Goal: Task Accomplishment & Management: Use online tool/utility

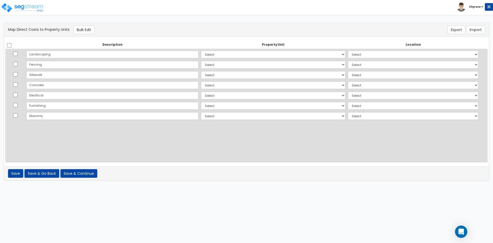
click at [250, 182] on div "There should be at least one direct cost with a cost source equal to one of the…" at bounding box center [246, 104] width 493 height 163
click at [224, 186] on html "Toggle navigation Zhyrese x" at bounding box center [246, 93] width 493 height 186
click at [269, 186] on html "Toggle navigation Zhyrese x" at bounding box center [246, 93] width 493 height 186
click at [10, 44] on input "checkbox" at bounding box center [9, 45] width 5 height 4
checkbox input "true"
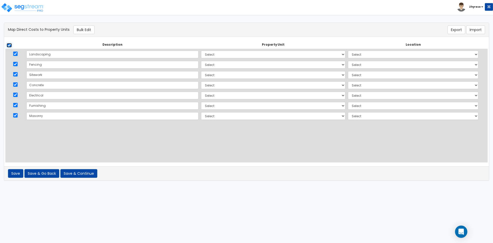
checkbox input "true"
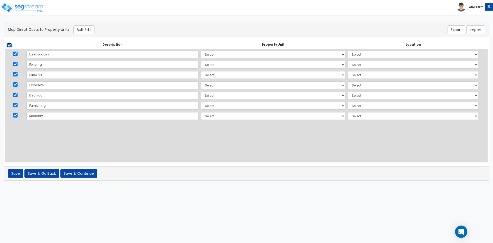
checkbox input "true"
click at [94, 30] on button "Bulk Edit" at bounding box center [83, 29] width 21 height 9
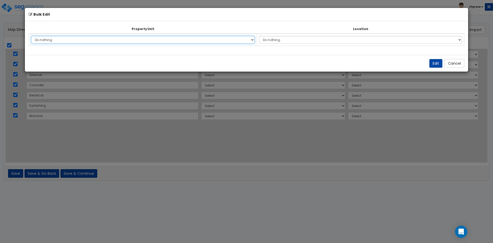
select select "173016"
click option "MF Res" at bounding box center [0, 0] width 0 height 0
click at [281, 35] on td "Do nothing Add Additional Location Building Building Interior A B Bar Casual Re…" at bounding box center [360, 40] width 207 height 12
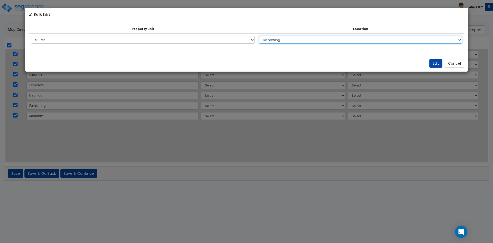
select select "_additional"
click option "Add Additional Location" at bounding box center [0, 0] width 0 height 0
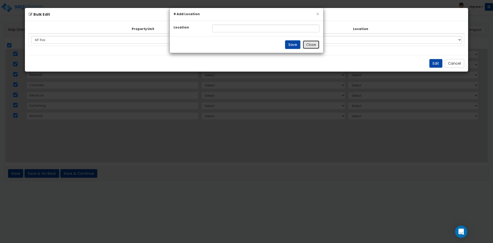
click at [309, 43] on button "Close" at bounding box center [311, 44] width 17 height 9
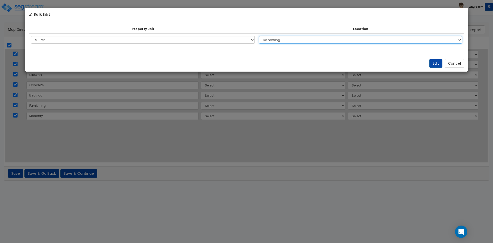
select select "6"
click option "Building" at bounding box center [0, 0] width 0 height 0
click at [434, 64] on button "Edit" at bounding box center [436, 63] width 13 height 9
select select "173016"
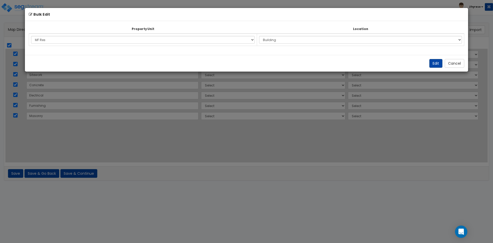
select select "173016"
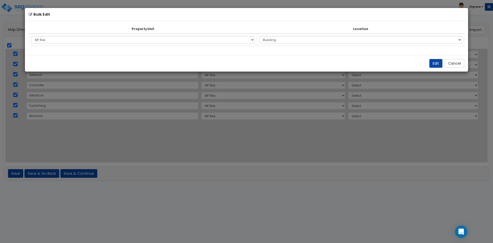
select select "6"
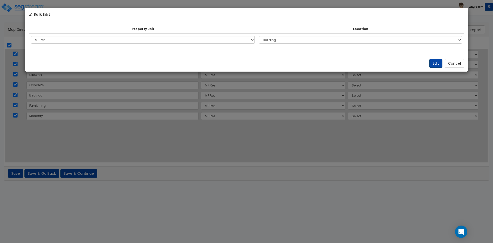
select select "6"
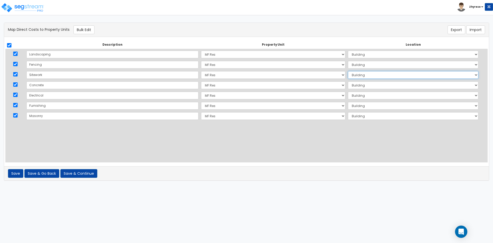
select select "1081"
click option "B" at bounding box center [0, 0] width 0 height 0
select select "12187"
click option "Casual Resto" at bounding box center [0, 0] width 0 height 0
click at [208, 101] on td "Select MF Res MF Res Clone #1 Site Improvements Add Additional Property Unit" at bounding box center [273, 106] width 147 height 10
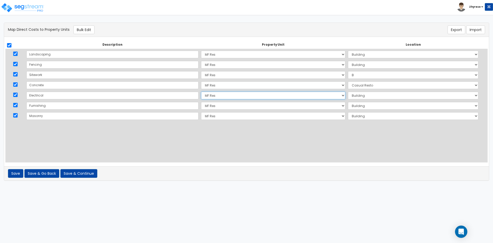
select select "173030"
click option "Site Improvements" at bounding box center [0, 0] width 0 height 0
click at [348, 92] on select "Select Add Additional Location Site Exterior" at bounding box center [413, 96] width 130 height 8
select select "462"
click option "Site Exterior" at bounding box center [0, 0] width 0 height 0
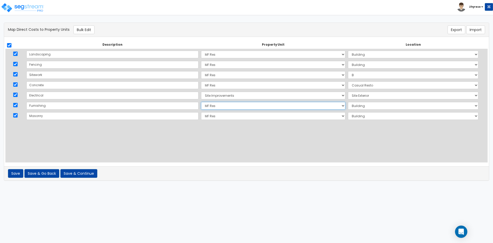
select select "173017"
click option "MF Res Clone #1" at bounding box center [0, 0] width 0 height 0
select select
click at [369, 101] on td "Select Add Additional Location Building Building Interior A B Bar Casual Resto" at bounding box center [413, 106] width 133 height 10
click at [280, 50] on td "Select MF Res MF Res Clone #1 Site Improvements Add Additional Property Unit" at bounding box center [273, 54] width 147 height 11
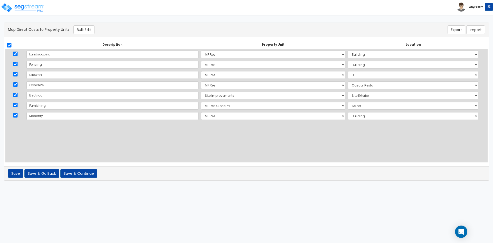
click at [281, 59] on td "Select MF Res MF Res Clone #1 Site Improvements Add Additional Property Unit" at bounding box center [273, 54] width 147 height 11
select select "173017"
click option "MF Res Clone #1" at bounding box center [0, 0] width 0 height 0
click at [348, 51] on select "Select Add Additional Location Building Building Interior A B Bar Casual Resto" at bounding box center [413, 55] width 130 height 8
select select "1077"
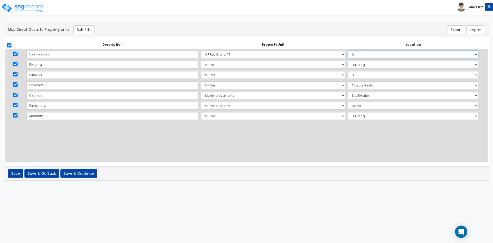
click option "A" at bounding box center [0, 0] width 0 height 0
click at [348, 102] on select "Select Add Additional Location Building Building Interior A B Bar Casual Resto" at bounding box center [413, 106] width 130 height 8
select select "11842"
click option "Bar" at bounding box center [0, 0] width 0 height 0
click at [66, 174] on button "Save & Continue" at bounding box center [78, 173] width 37 height 9
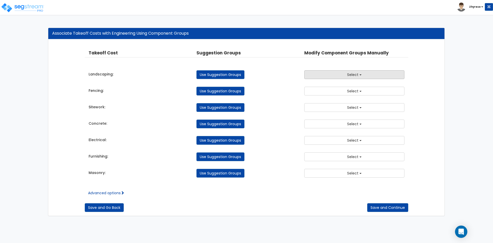
click at [388, 72] on button "Select" at bounding box center [354, 74] width 100 height 9
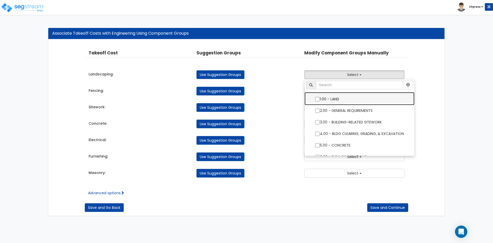
click at [361, 97] on label "1.00 - LAND" at bounding box center [360, 99] width 100 height 12
click at [320, 97] on input "1.00 - LAND" at bounding box center [317, 99] width 5 height 4
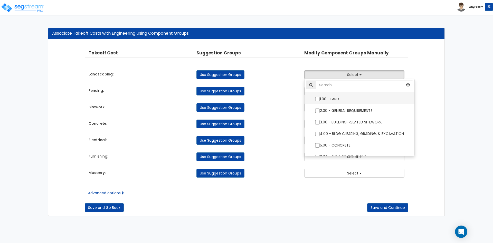
checkbox input "true"
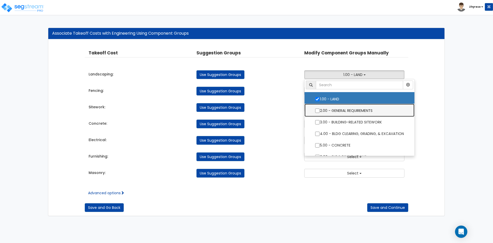
click at [362, 113] on label "2.00 - GENERAL REQUIREMENTS" at bounding box center [360, 110] width 100 height 12
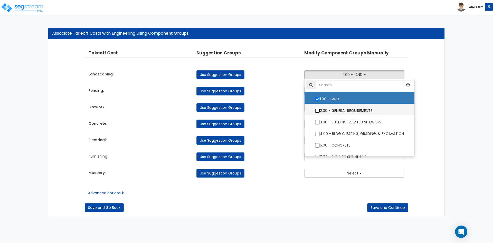
click at [320, 113] on input "2.00 - GENERAL REQUIREMENTS" at bounding box center [317, 111] width 5 height 4
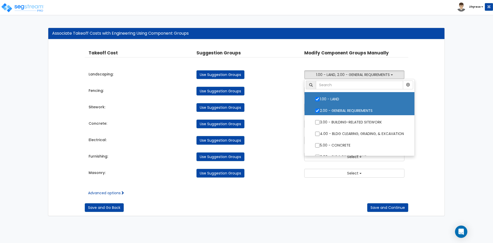
click at [458, 101] on div "Associate Takeoff Costs with Engineering Using Component Groups Takeoff Cost Pr…" at bounding box center [246, 122] width 493 height 199
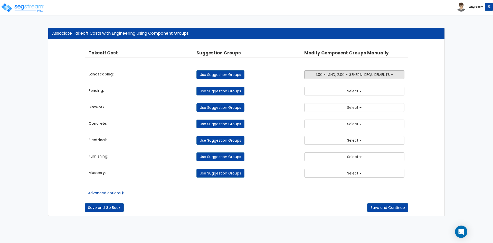
click at [370, 77] on span "1.00 - LAND, 2.00 - GENERAL REQUIREMENTS" at bounding box center [353, 74] width 74 height 5
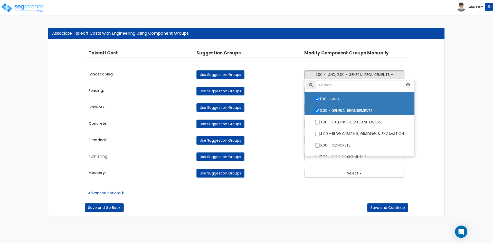
click at [361, 111] on label "2.00 - GENERAL REQUIREMENTS" at bounding box center [360, 110] width 100 height 12
click at [320, 111] on input "2.00 - GENERAL REQUIREMENTS" at bounding box center [317, 111] width 5 height 4
checkbox input "false"
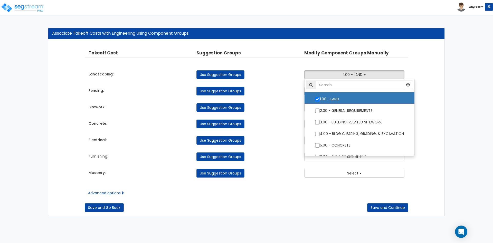
click at [490, 97] on div "Associate Takeoff Costs with Engineering Using Component Groups Takeoff Cost Pr…" at bounding box center [246, 122] width 493 height 199
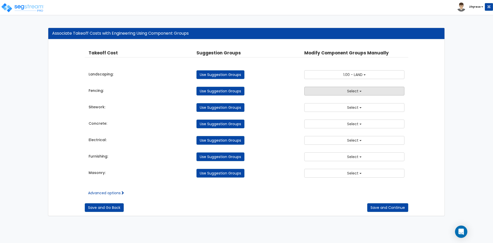
click at [339, 95] on button "Select" at bounding box center [354, 91] width 100 height 9
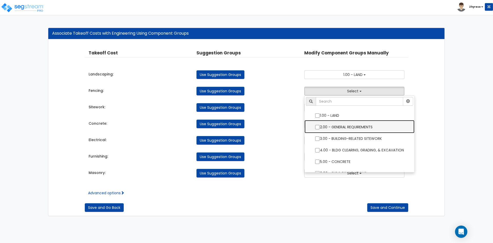
click at [344, 127] on label "2.00 - GENERAL REQUIREMENTS" at bounding box center [360, 127] width 100 height 12
click at [320, 127] on input "2.00 - GENERAL REQUIREMENTS" at bounding box center [317, 127] width 5 height 4
checkbox input "true"
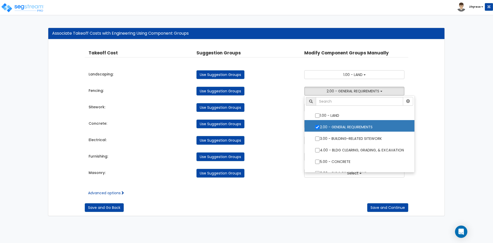
click at [472, 104] on div "Associate Takeoff Costs with Engineering Using Component Groups Takeoff Cost Pr…" at bounding box center [246, 122] width 493 height 199
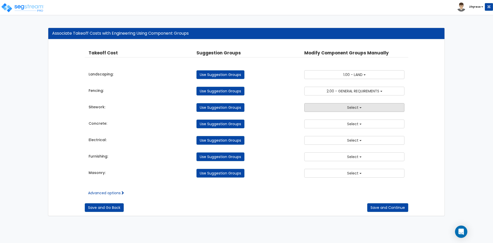
click at [399, 107] on button "Select" at bounding box center [354, 107] width 100 height 9
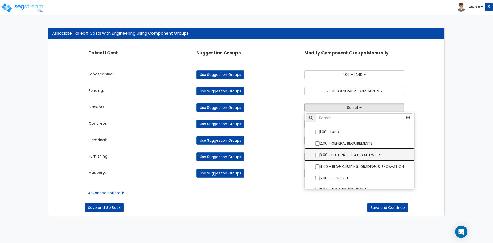
click at [370, 154] on label "3.00 - BUILDING-RELATED SITEWORK" at bounding box center [360, 155] width 100 height 12
click at [320, 154] on input "3.00 - BUILDING-RELATED SITEWORK" at bounding box center [317, 155] width 5 height 4
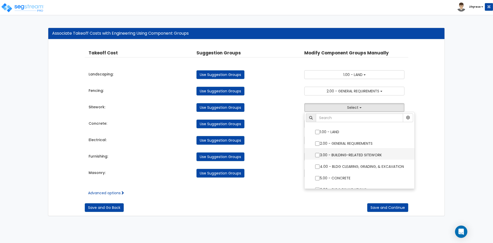
checkbox input "true"
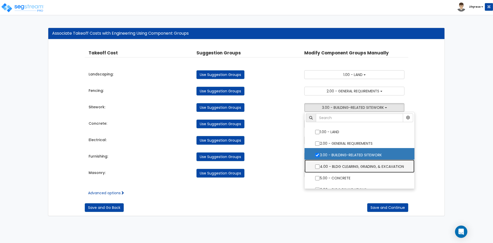
click at [384, 168] on label "4.00 - BLDG CLEARING, GRADING, & EXCAVATION" at bounding box center [360, 166] width 100 height 12
click at [320, 168] on input "4.00 - BLDG CLEARING, GRADING, & EXCAVATION" at bounding box center [317, 167] width 5 height 4
checkbox input "true"
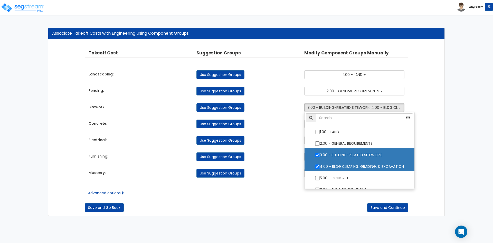
click at [484, 126] on div "Associate Takeoff Costs with Engineering Using Component Groups Takeoff Cost Pr…" at bounding box center [246, 122] width 493 height 199
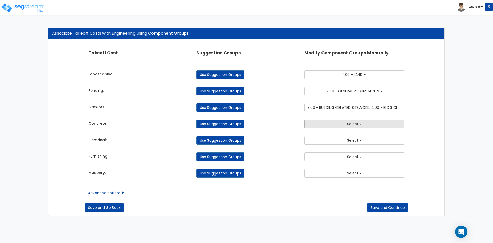
click at [365, 126] on button "Select" at bounding box center [354, 124] width 100 height 9
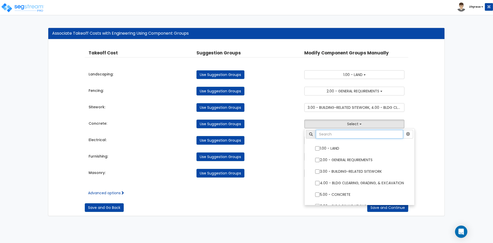
click at [360, 138] on input "text" at bounding box center [359, 134] width 87 height 9
click at [333, 135] on input "text" at bounding box center [359, 134] width 87 height 9
click at [359, 134] on input "text" at bounding box center [359, 134] width 87 height 9
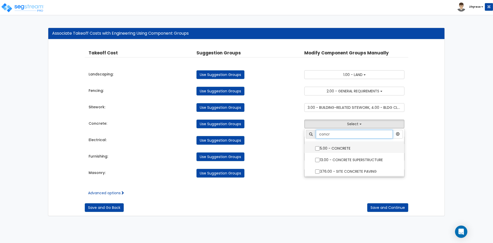
type input "concr"
click at [338, 152] on label "5.00 - CONCRETE" at bounding box center [354, 148] width 89 height 12
click at [320, 151] on input "5.00 - CONCRETE" at bounding box center [317, 148] width 5 height 4
checkbox input "true"
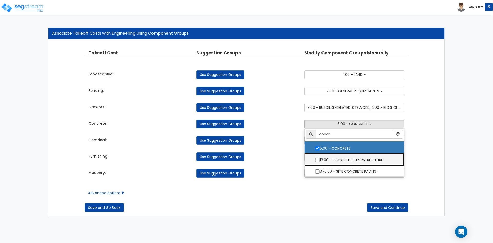
click at [345, 160] on label "13.00 - CONCRETE SUPERSTRUCTURE" at bounding box center [354, 160] width 89 height 12
click at [320, 160] on input "13.00 - CONCRETE SUPERSTRUCTURE" at bounding box center [317, 160] width 5 height 4
checkbox input "true"
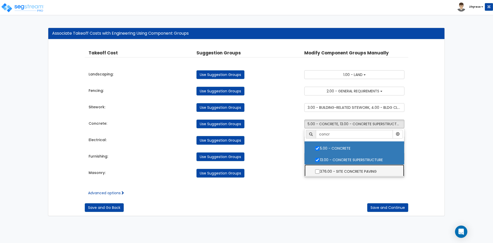
drag, startPoint x: 343, startPoint y: 171, endPoint x: 377, endPoint y: 155, distance: 37.1
click at [343, 171] on label "376.00 - SITE CONCRETE PAVING" at bounding box center [354, 171] width 89 height 12
click at [320, 171] on input "376.00 - SITE CONCRETE PAVING" at bounding box center [317, 172] width 5 height 4
checkbox input "true"
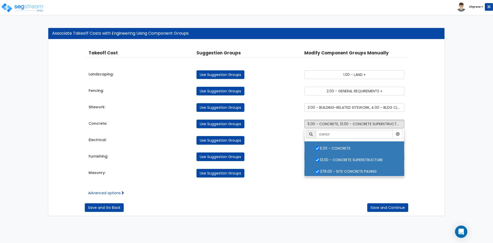
click at [442, 138] on div "Takeoff Cost Property Unit Location Suggestion Groups Modify Component Groups M…" at bounding box center [246, 128] width 396 height 176
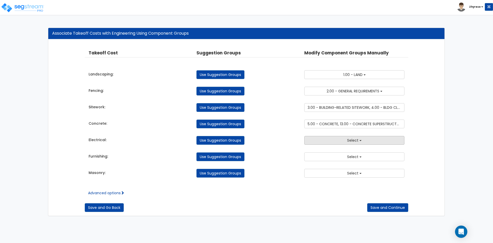
click at [360, 142] on button "Select" at bounding box center [354, 140] width 100 height 9
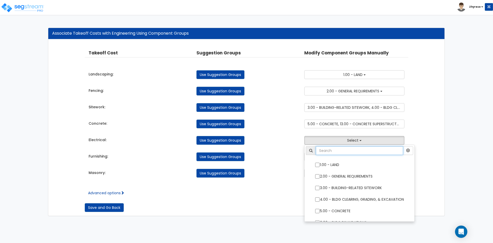
click at [360, 153] on input "text" at bounding box center [359, 150] width 87 height 9
type input "elect"
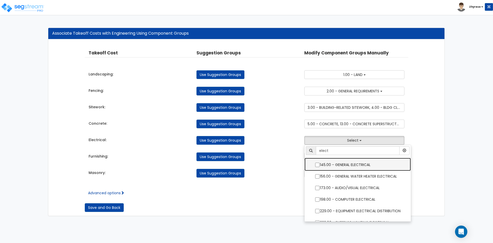
click at [347, 166] on label "145.00 - GENERAL ELECTRICAL" at bounding box center [358, 164] width 96 height 12
click at [320, 166] on input "145.00 - GENERAL ELECTRICAL" at bounding box center [317, 165] width 5 height 4
checkbox input "true"
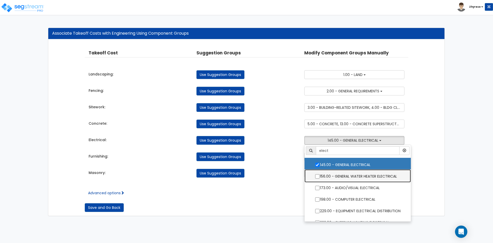
click at [346, 177] on label "156.00 - GENERAL WATER HEATER ELECTRICAL" at bounding box center [358, 176] width 96 height 12
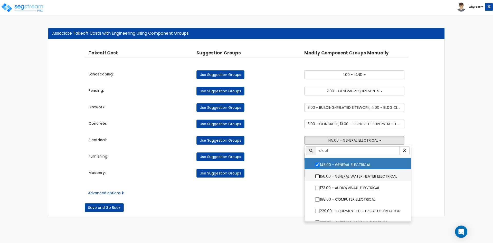
click at [320, 177] on input "156.00 - GENERAL WATER HEATER ELECTRICAL" at bounding box center [317, 176] width 5 height 4
checkbox input "true"
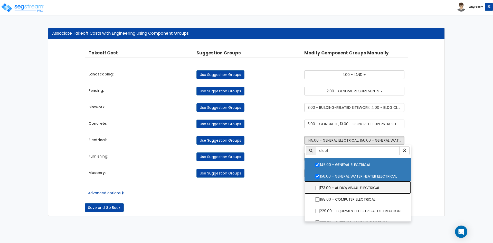
click at [341, 189] on label "173.00 - AUDIO/VISUAL ELECTRICAL" at bounding box center [358, 188] width 96 height 12
click at [320, 189] on input "173.00 - AUDIO/VISUAL ELECTRICAL" at bounding box center [317, 188] width 5 height 4
checkbox input "true"
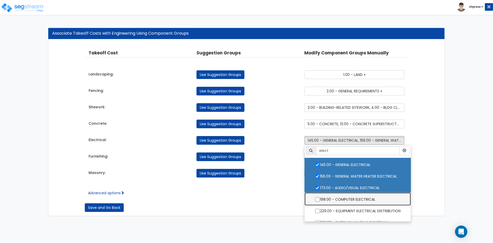
drag, startPoint x: 341, startPoint y: 197, endPoint x: 341, endPoint y: 203, distance: 6.4
click at [341, 197] on label "198.00 - COMPUTER ELECTRICAL" at bounding box center [358, 199] width 96 height 12
click at [320, 198] on input "198.00 - COMPUTER ELECTRICAL" at bounding box center [317, 200] width 5 height 4
checkbox input "true"
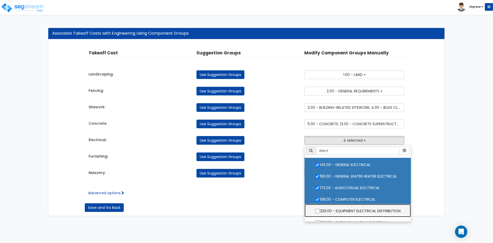
click at [340, 213] on label "229.00 - EQUIPMENT ELECTRICAL DISTRIBUTION" at bounding box center [358, 211] width 96 height 12
click at [320, 213] on input "229.00 - EQUIPMENT ELECTRICAL DISTRIBUTION" at bounding box center [317, 211] width 5 height 4
checkbox input "true"
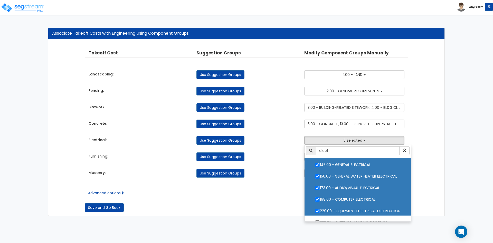
scroll to position [19, 0]
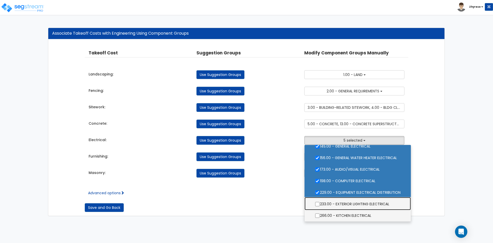
drag, startPoint x: 347, startPoint y: 204, endPoint x: 346, endPoint y: 213, distance: 9.8
click at [347, 204] on label "233.00 - EXTERIOR LIGHTING ELECTRICAL" at bounding box center [358, 204] width 96 height 12
click at [320, 204] on input "233.00 - EXTERIOR LIGHTING ELECTRICAL" at bounding box center [317, 204] width 5 height 4
checkbox input "true"
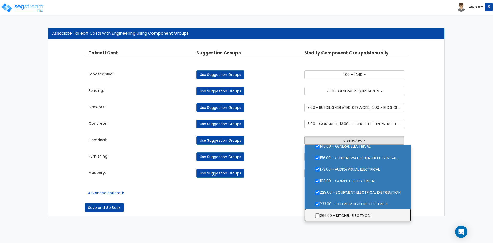
click at [346, 214] on label "266.00 - KITCHEN ELECTRICAL" at bounding box center [358, 215] width 96 height 12
click at [320, 214] on input "266.00 - KITCHEN ELECTRICAL" at bounding box center [317, 216] width 5 height 4
checkbox input "true"
click at [454, 157] on div "Associate Takeoff Costs with Engineering Using Component Groups Takeoff Cost Pr…" at bounding box center [246, 122] width 493 height 199
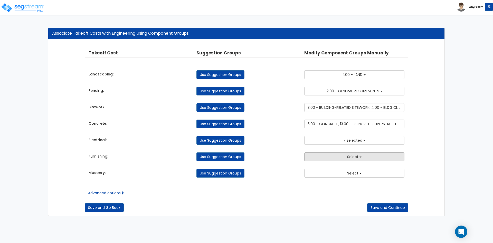
click at [362, 155] on button "Select" at bounding box center [354, 157] width 100 height 9
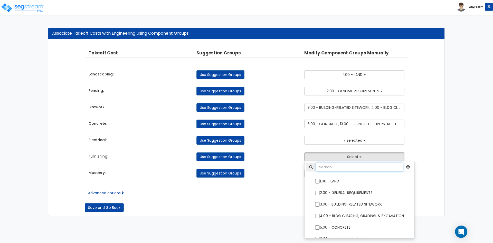
click at [357, 167] on input "text" at bounding box center [359, 167] width 87 height 9
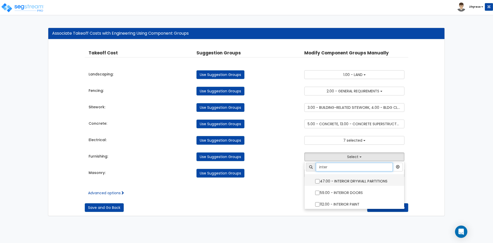
type input "inter"
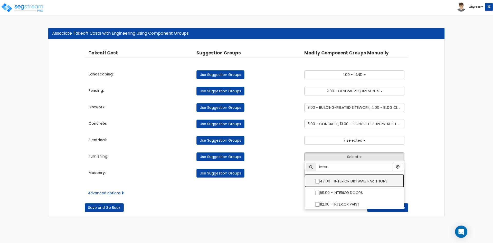
click at [343, 183] on label "47.00 - INTERIOR DRYWALL PARTITIONS" at bounding box center [354, 181] width 89 height 12
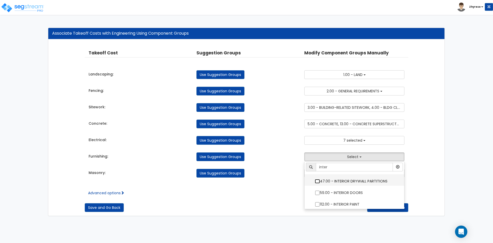
click at [320, 183] on input "47.00 - INTERIOR DRYWALL PARTITIONS" at bounding box center [317, 181] width 5 height 4
checkbox input "true"
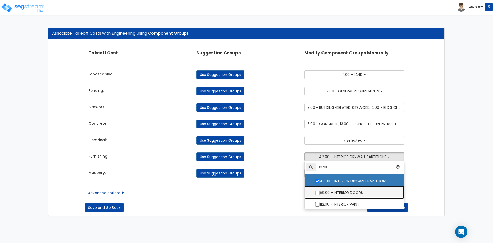
click at [343, 193] on label "59.00 - INTERIOR DOORS" at bounding box center [354, 192] width 89 height 12
click at [320, 193] on input "59.00 - INTERIOR DOORS" at bounding box center [317, 193] width 5 height 4
checkbox input "true"
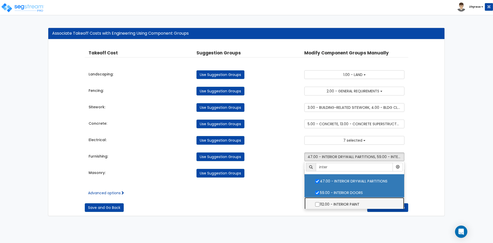
click at [343, 202] on label "112.00 - INTERIOR PAINT" at bounding box center [354, 204] width 89 height 12
click at [320, 202] on input "112.00 - INTERIOR PAINT" at bounding box center [317, 204] width 5 height 4
checkbox input "true"
click at [453, 166] on div "Associate Takeoff Costs with Engineering Using Component Groups Takeoff Cost Pr…" at bounding box center [246, 122] width 493 height 199
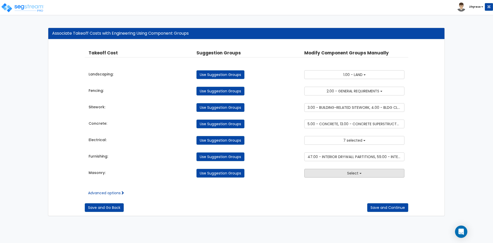
click at [349, 174] on span "Select" at bounding box center [352, 173] width 11 height 5
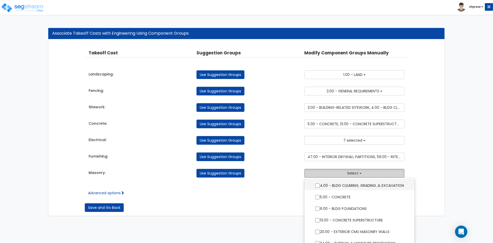
scroll to position [92, 0]
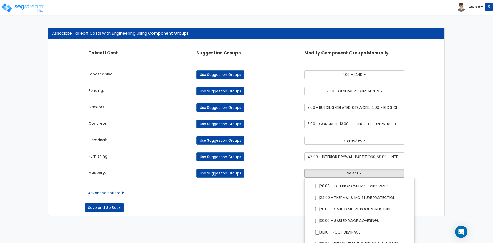
click at [478, 155] on div "Associate Takeoff Costs with Engineering Using Component Groups Takeoff Cost Pr…" at bounding box center [246, 122] width 493 height 199
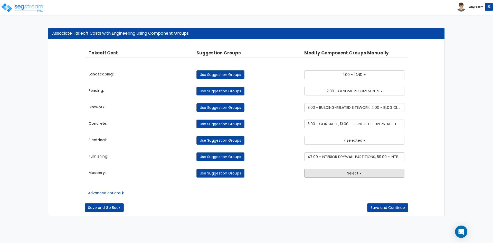
click at [347, 177] on button "Select" at bounding box center [354, 173] width 100 height 9
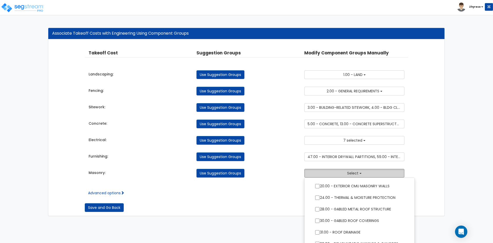
scroll to position [0, 0]
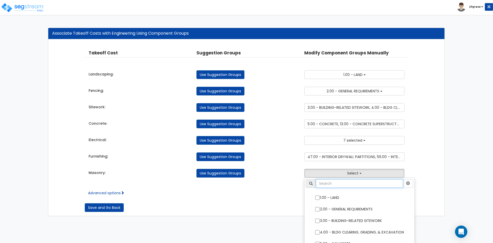
click at [361, 181] on input "text" at bounding box center [359, 183] width 87 height 9
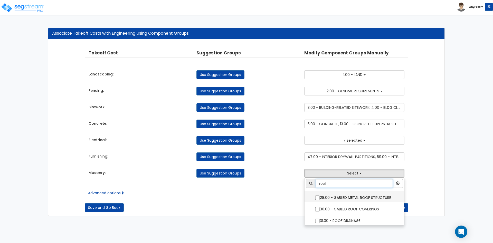
type input "roof"
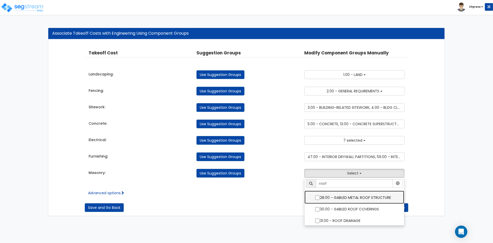
click at [350, 196] on label "28.00 - GABLED METAL ROOF STRUCTURE" at bounding box center [354, 197] width 89 height 12
click at [320, 196] on input "28.00 - GABLED METAL ROOF STRUCTURE" at bounding box center [317, 198] width 5 height 4
checkbox input "true"
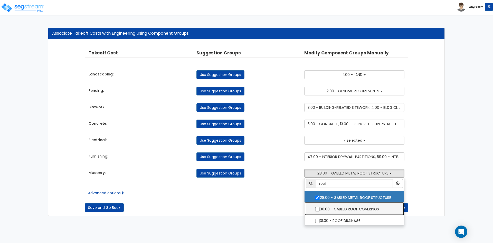
click at [351, 207] on label "30.00 - GABLED ROOF COVERINGS" at bounding box center [354, 209] width 89 height 12
click at [320, 207] on input "30.00 - GABLED ROOF COVERINGS" at bounding box center [317, 209] width 5 height 4
checkbox input "true"
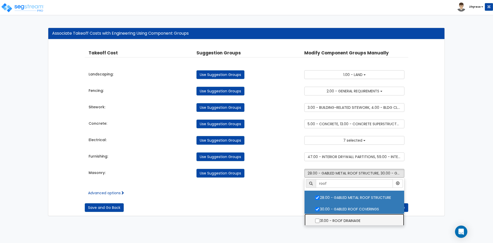
click at [348, 224] on label "31.00 - ROOF DRAINAGE" at bounding box center [354, 221] width 89 height 12
click at [320, 223] on input "31.00 - ROOF DRAINAGE" at bounding box center [317, 221] width 5 height 4
checkbox input "true"
click at [440, 171] on div "Takeoff Cost Property Unit Location Suggestion Groups Modify Component Groups M…" at bounding box center [246, 128] width 396 height 176
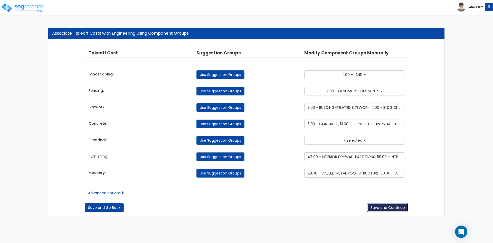
click at [393, 208] on button "Save and Continue" at bounding box center [387, 207] width 41 height 9
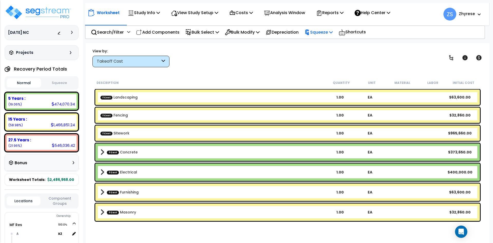
click at [321, 36] on div "Squeeze" at bounding box center [319, 32] width 28 height 12
click at [315, 58] on link "Show Advanced" at bounding box center [327, 54] width 51 height 10
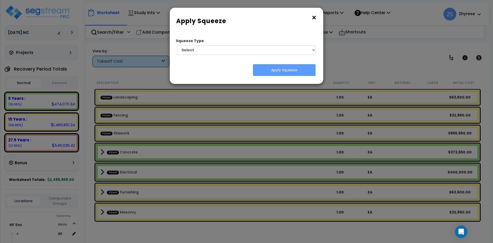
click at [251, 60] on div "Squeeze Type Select 1. Squeeze by Takeoff Cost Total Building Square Footage 0.…" at bounding box center [247, 58] width 146 height 44
select select "squeeze_by_custom_backoff_cost"
click option "1. Squeeze by Takeoff Cost" at bounding box center [0, 0] width 0 height 0
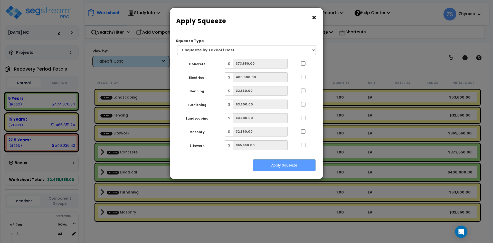
click at [283, 71] on div "Concrete $ 373,650.00 Electrical $ 400,000.00 Fencing $ 32,860.00 Furnishing $ …" at bounding box center [245, 104] width 134 height 91
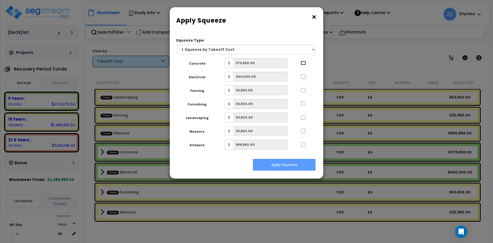
click at [305, 62] on input "..." at bounding box center [303, 63] width 5 height 4
checkbox input "true"
click at [303, 77] on input "..." at bounding box center [303, 76] width 5 height 4
checkbox input "true"
click at [304, 90] on input "..." at bounding box center [303, 90] width 5 height 4
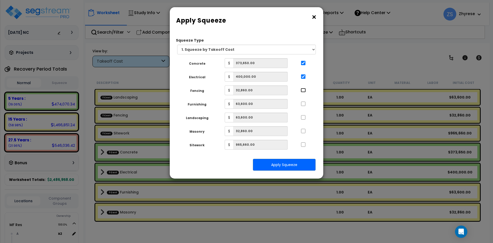
checkbox input "true"
click at [306, 105] on input "..." at bounding box center [303, 104] width 5 height 4
checkbox input "true"
click at [303, 116] on input "..." at bounding box center [303, 117] width 5 height 4
checkbox input "true"
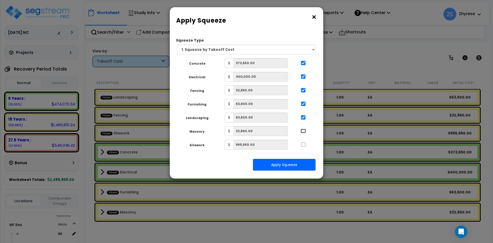
click at [303, 130] on input "..." at bounding box center [303, 131] width 5 height 4
checkbox input "true"
click at [302, 146] on input "..." at bounding box center [303, 145] width 5 height 4
checkbox input "true"
click at [297, 163] on button "Apply Squeeze" at bounding box center [284, 165] width 63 height 12
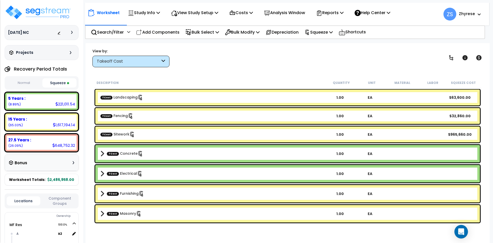
scroll to position [23, 0]
click at [241, 223] on div "TCost Masonry 1.00 EA" at bounding box center [287, 214] width 387 height 20
